Goal: Navigation & Orientation: Understand site structure

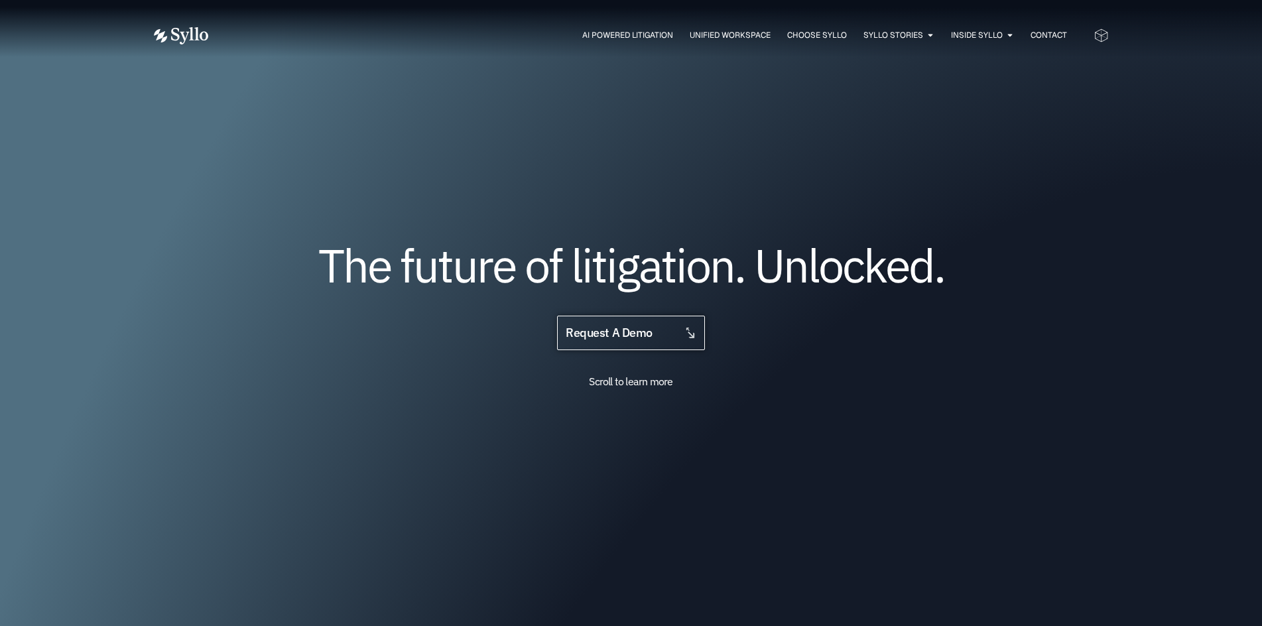
click at [676, 336] on span "request a demo" at bounding box center [631, 333] width 130 height 13
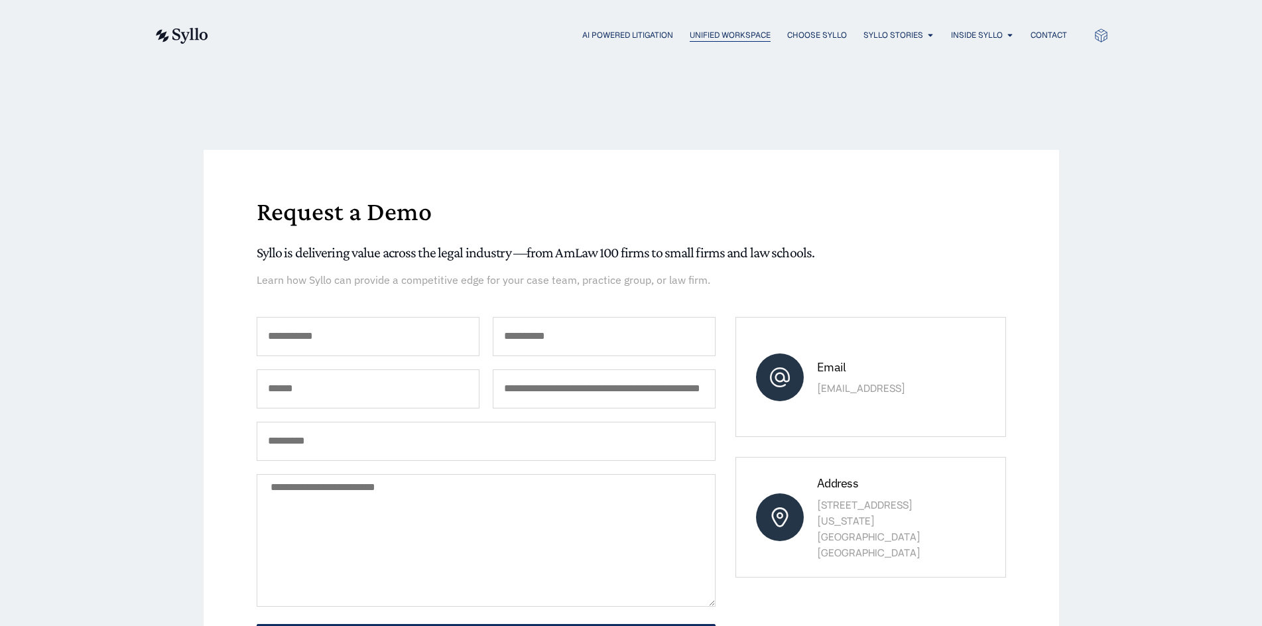
click at [730, 34] on span "Unified Workspace" at bounding box center [730, 35] width 81 height 12
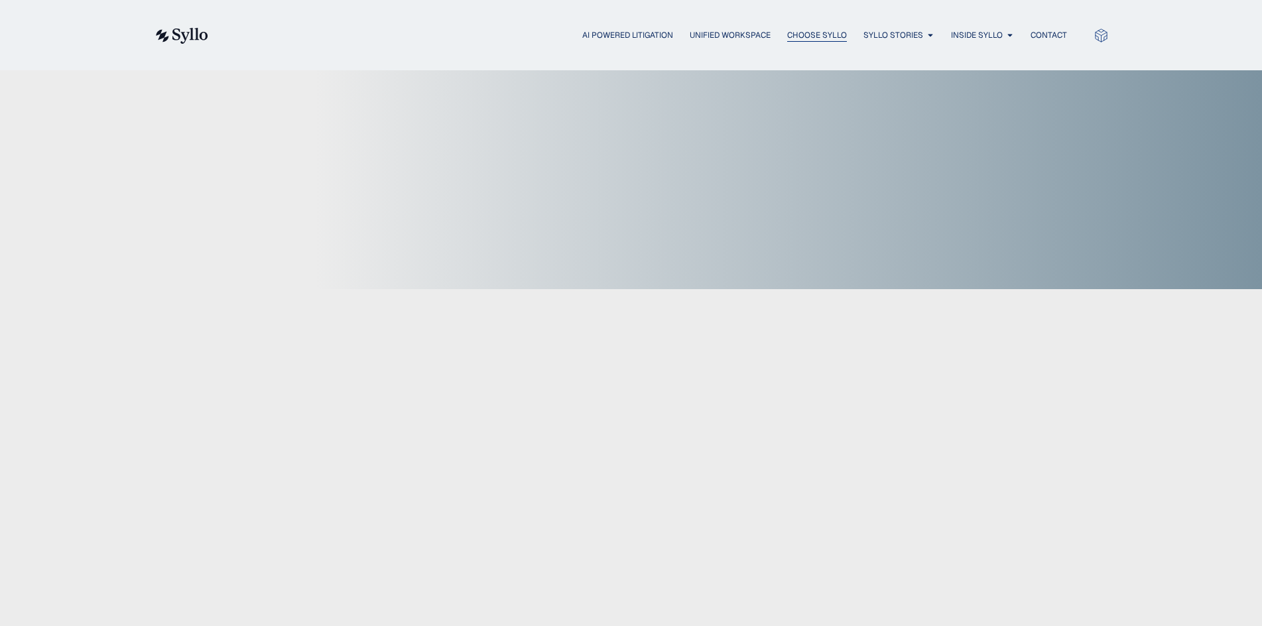
click at [795, 36] on span "Choose Syllo" at bounding box center [817, 35] width 60 height 12
